Goal: Task Accomplishment & Management: Complete application form

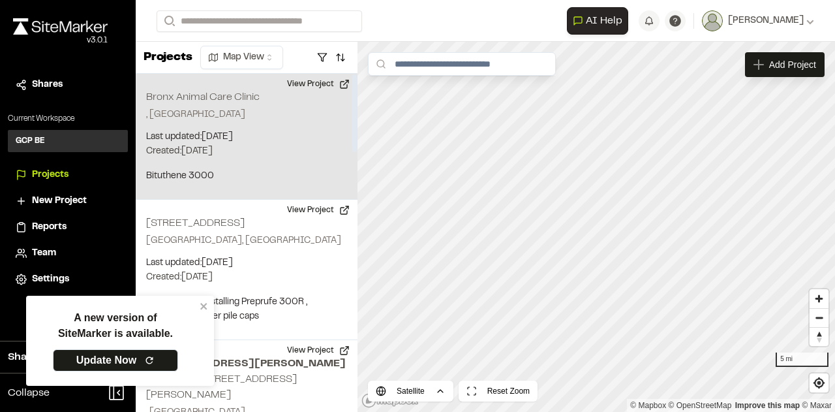
click at [256, 112] on p ", NY" at bounding box center [246, 115] width 201 height 14
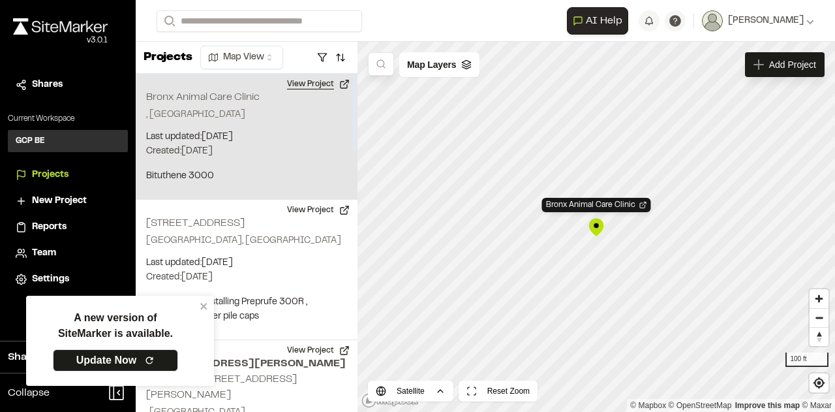
click at [325, 81] on button "View Project" at bounding box center [318, 84] width 78 height 21
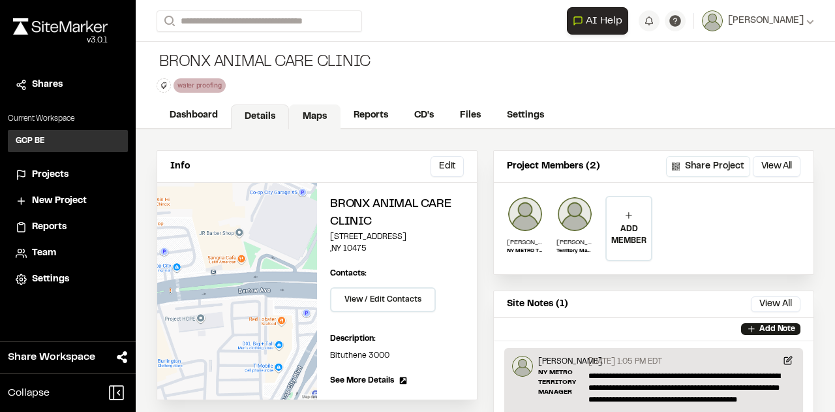
click at [317, 119] on link "Maps" at bounding box center [315, 116] width 52 height 25
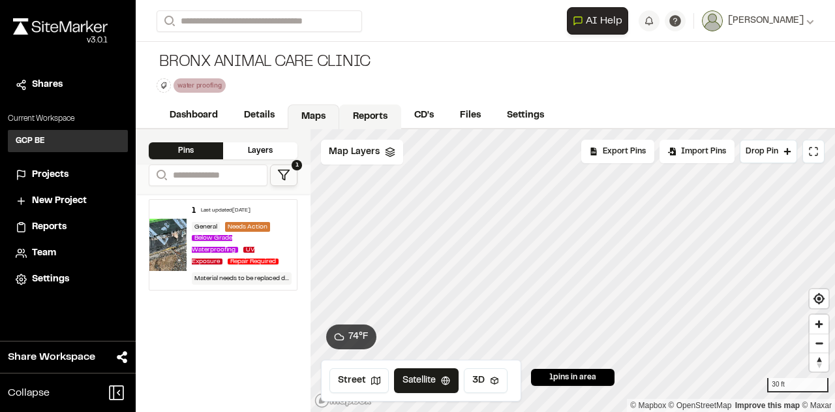
click at [377, 112] on link "Reports" at bounding box center [370, 116] width 62 height 25
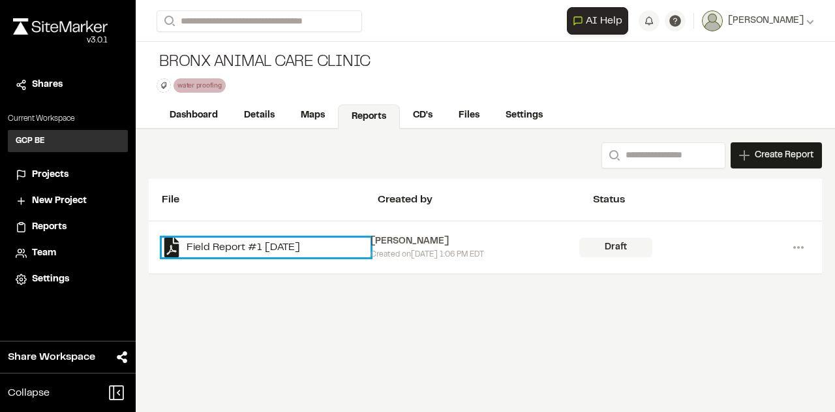
click at [284, 245] on link "Field Report #1 [DATE]" at bounding box center [266, 247] width 209 height 20
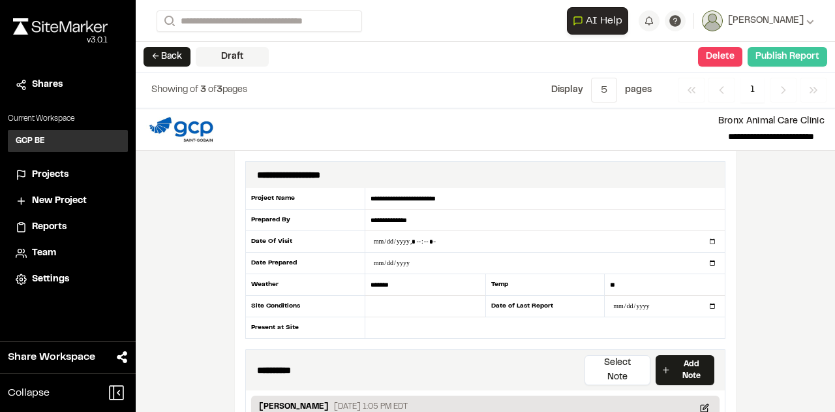
click at [776, 57] on button "Publish Report" at bounding box center [788, 57] width 80 height 20
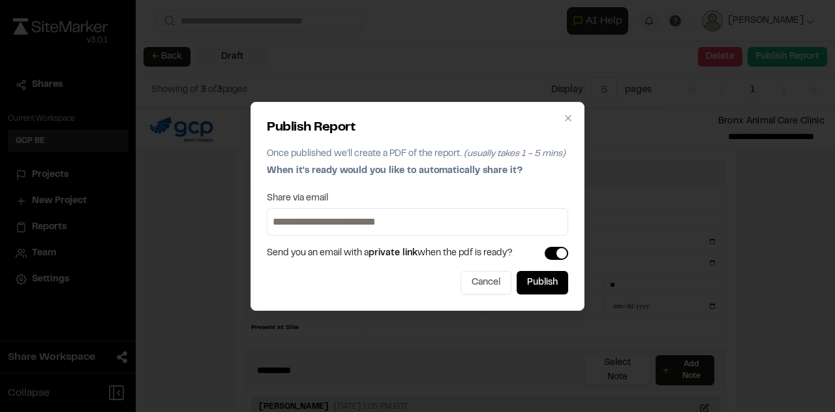
click at [321, 220] on input at bounding box center [417, 221] width 295 height 21
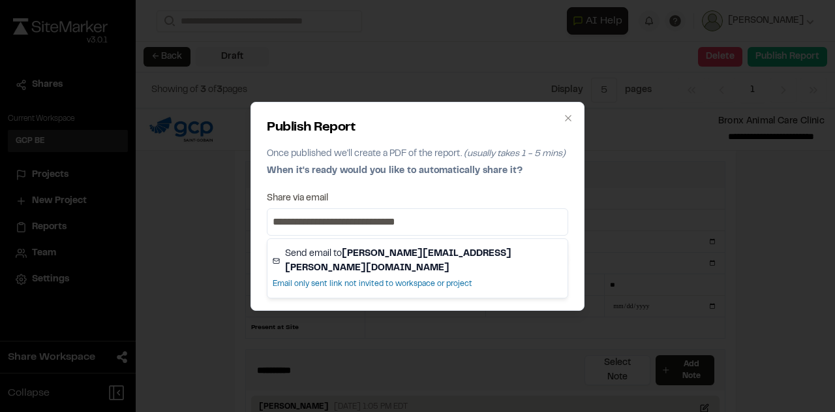
type input "**********"
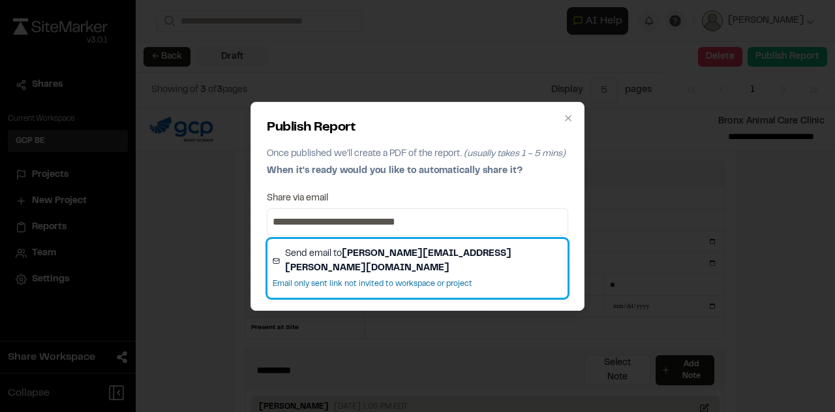
click at [417, 251] on strong "[PERSON_NAME][EMAIL_ADDRESS][PERSON_NAME][DOMAIN_NAME]" at bounding box center [398, 261] width 226 height 22
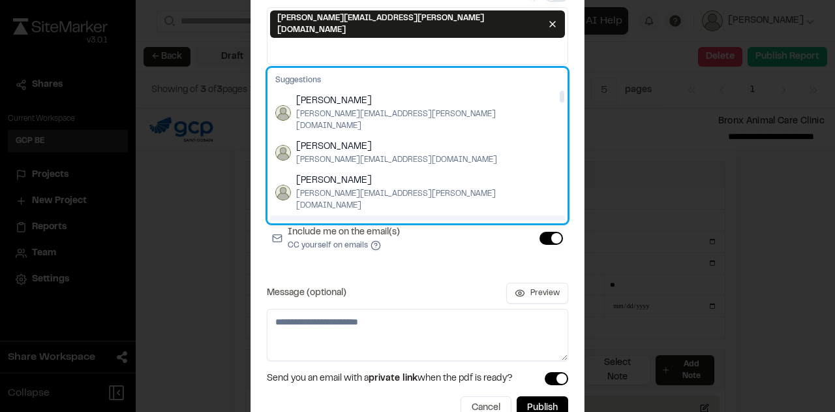
scroll to position [74, 0]
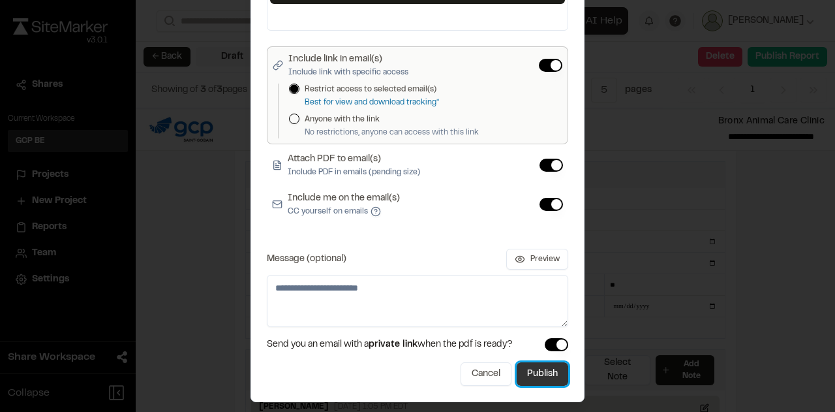
click at [544, 362] on button "Publish" at bounding box center [543, 373] width 52 height 23
